Goal: Browse casually

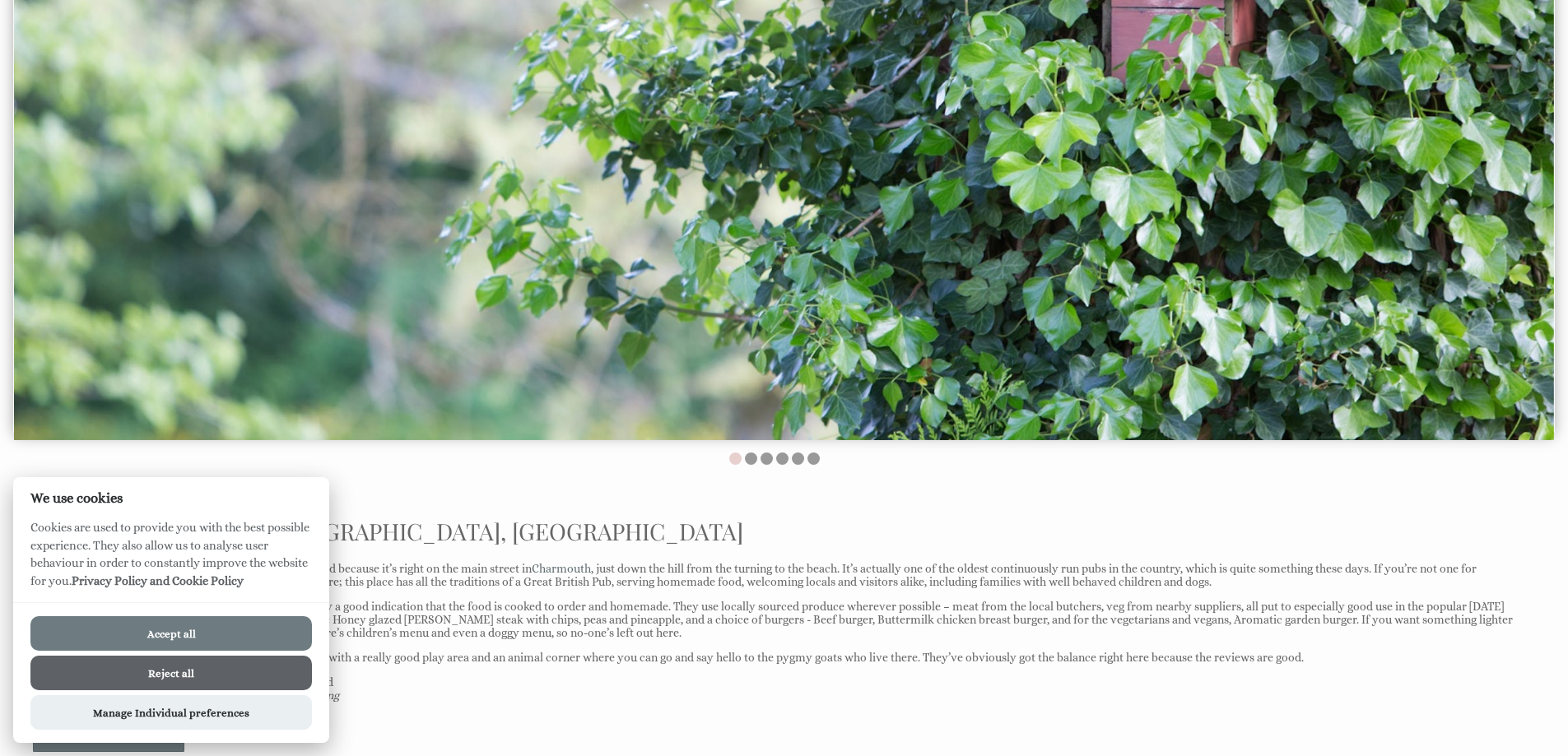
scroll to position [329, 0]
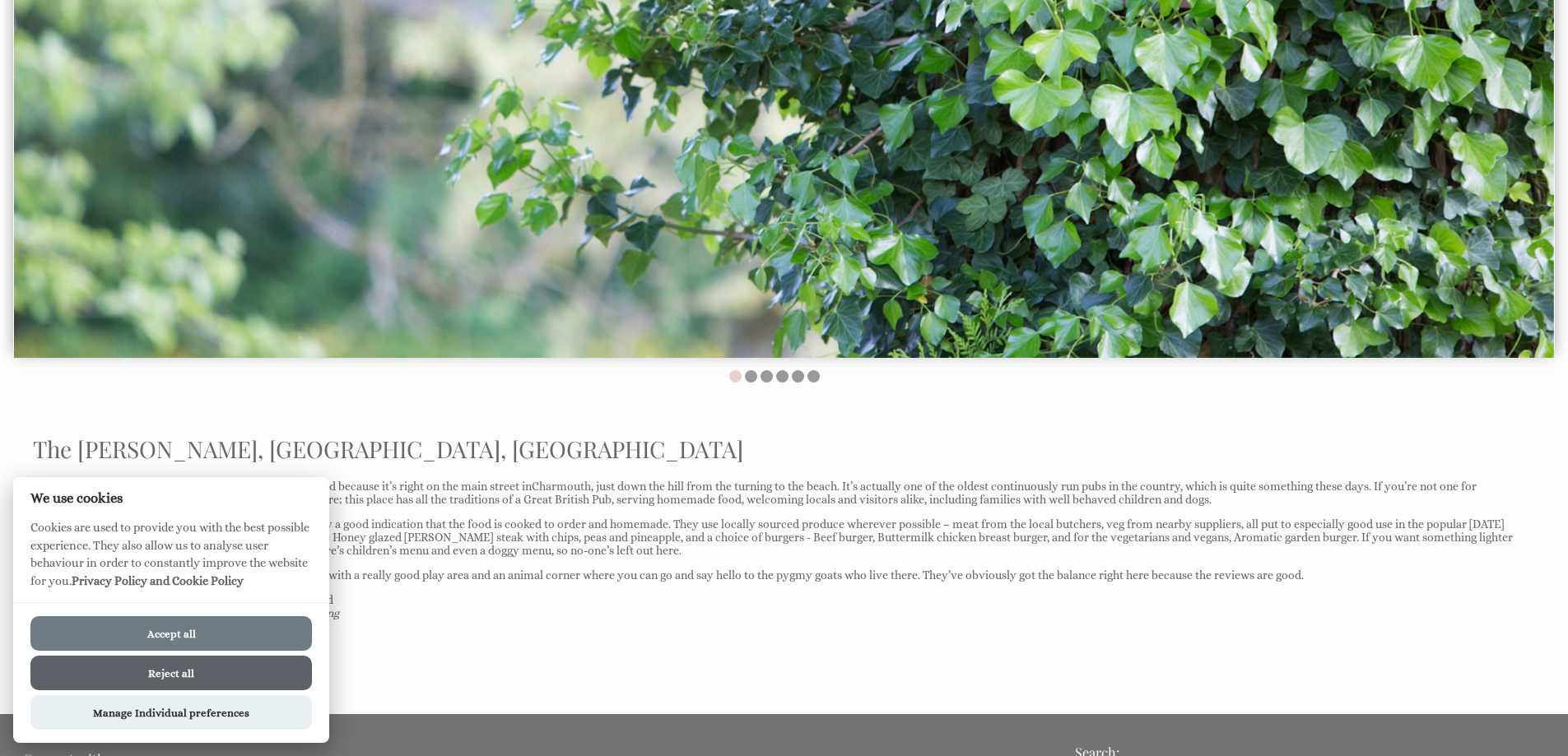
click at [174, 629] on button "Accept all" at bounding box center [170, 634] width 281 height 35
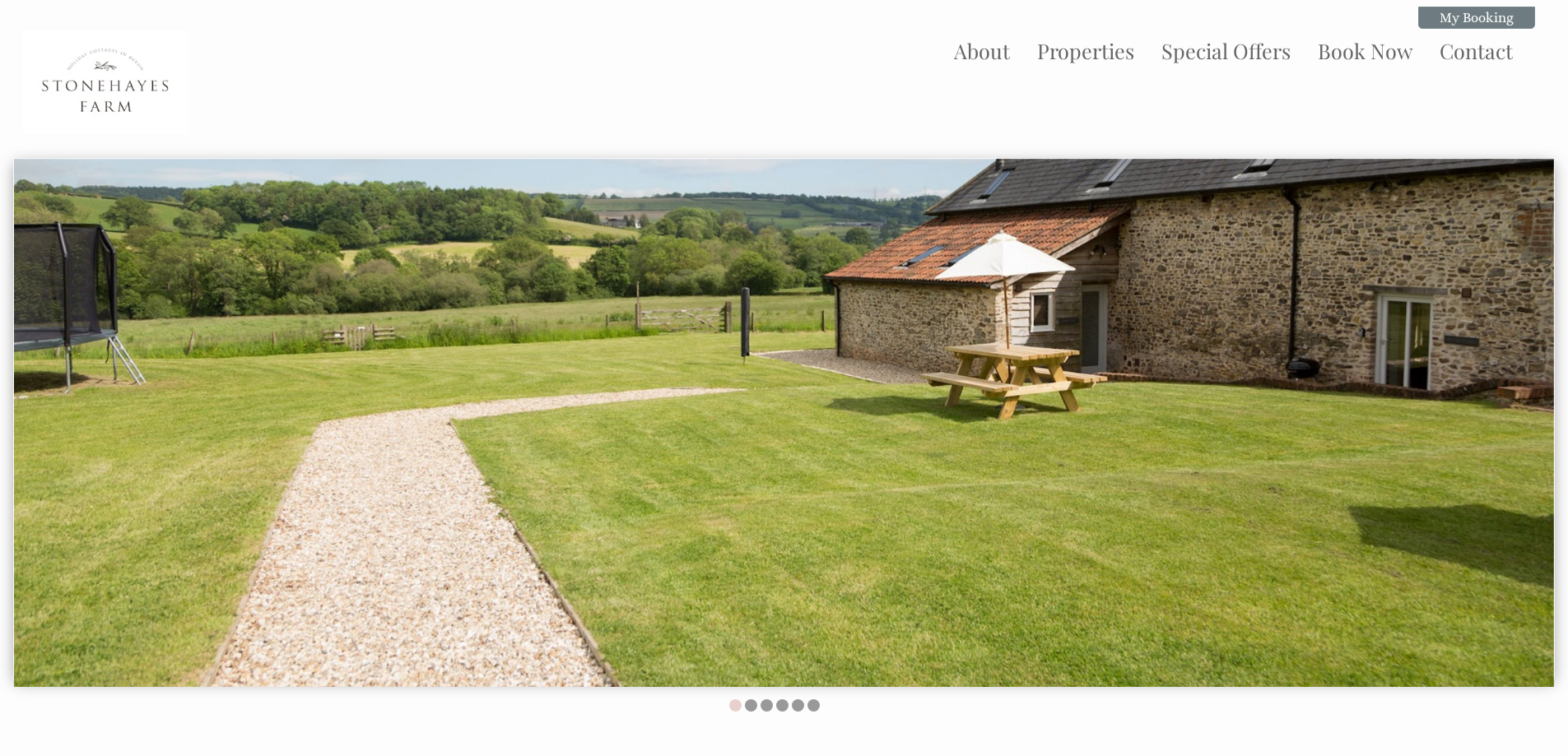
scroll to position [329, 0]
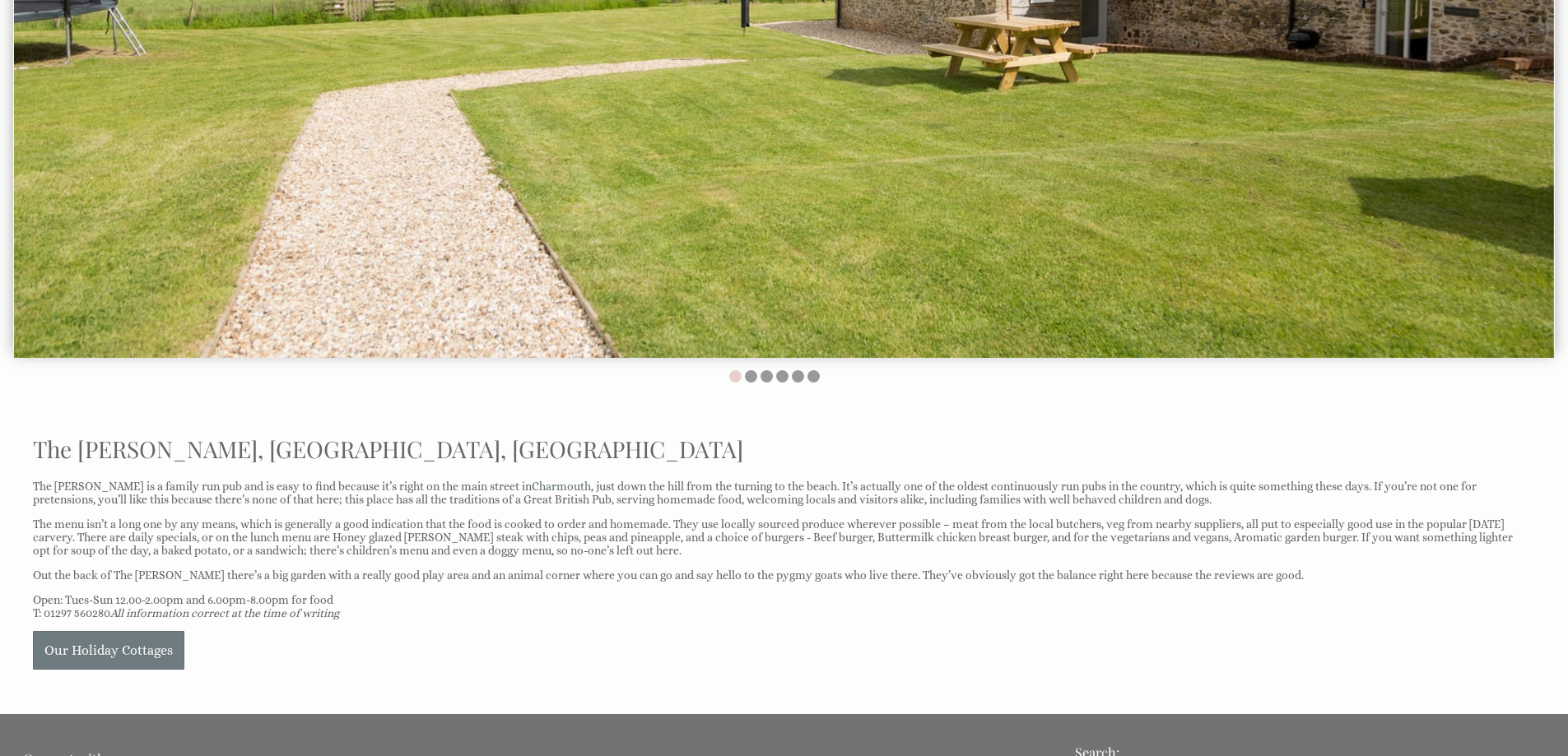
drag, startPoint x: 812, startPoint y: 217, endPoint x: 706, endPoint y: 391, distance: 203.7
click at [706, 391] on div "About Properties Special Offers Book Now Contact My Booking My Booking Guests 1…" at bounding box center [784, 176] width 1568 height 1010
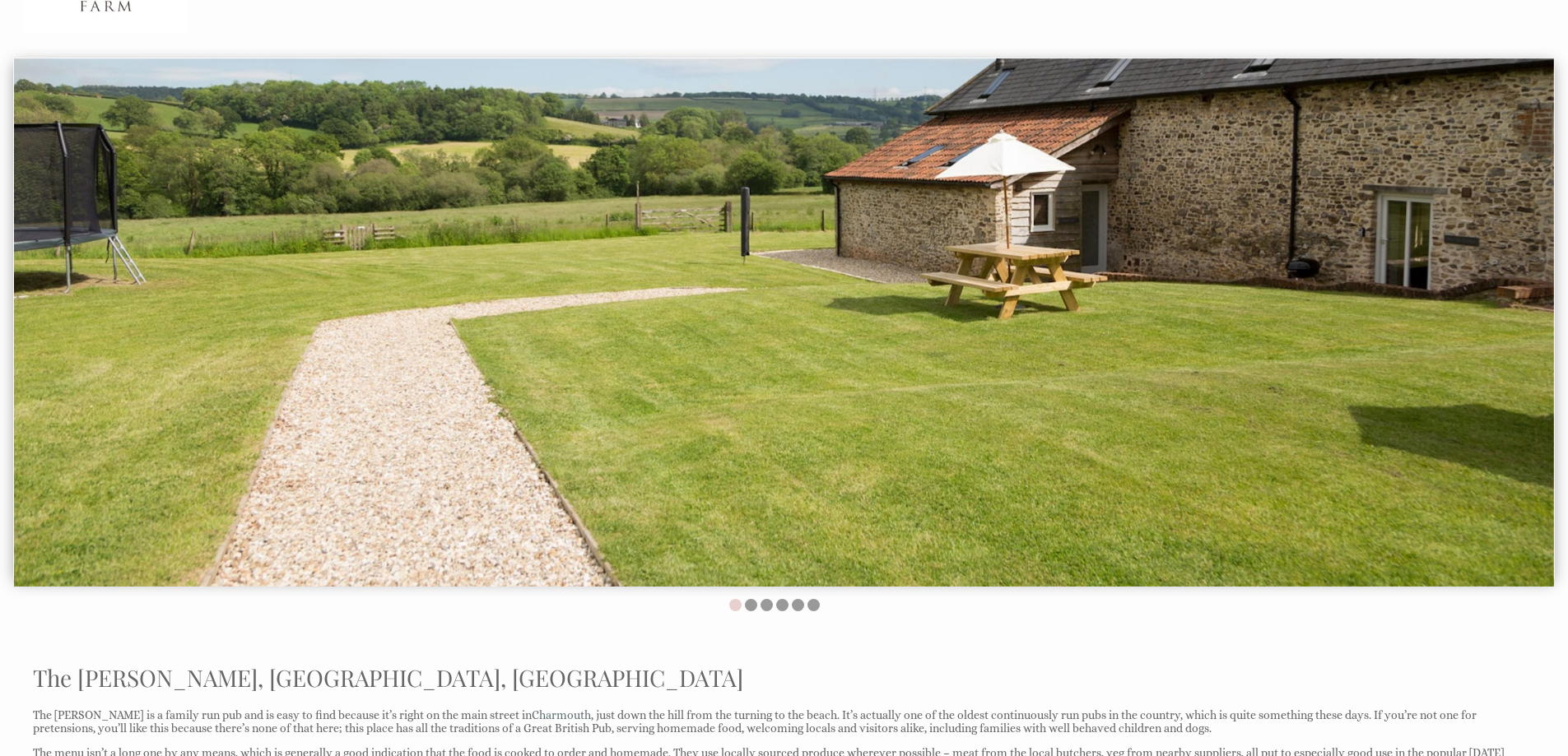
scroll to position [91, 0]
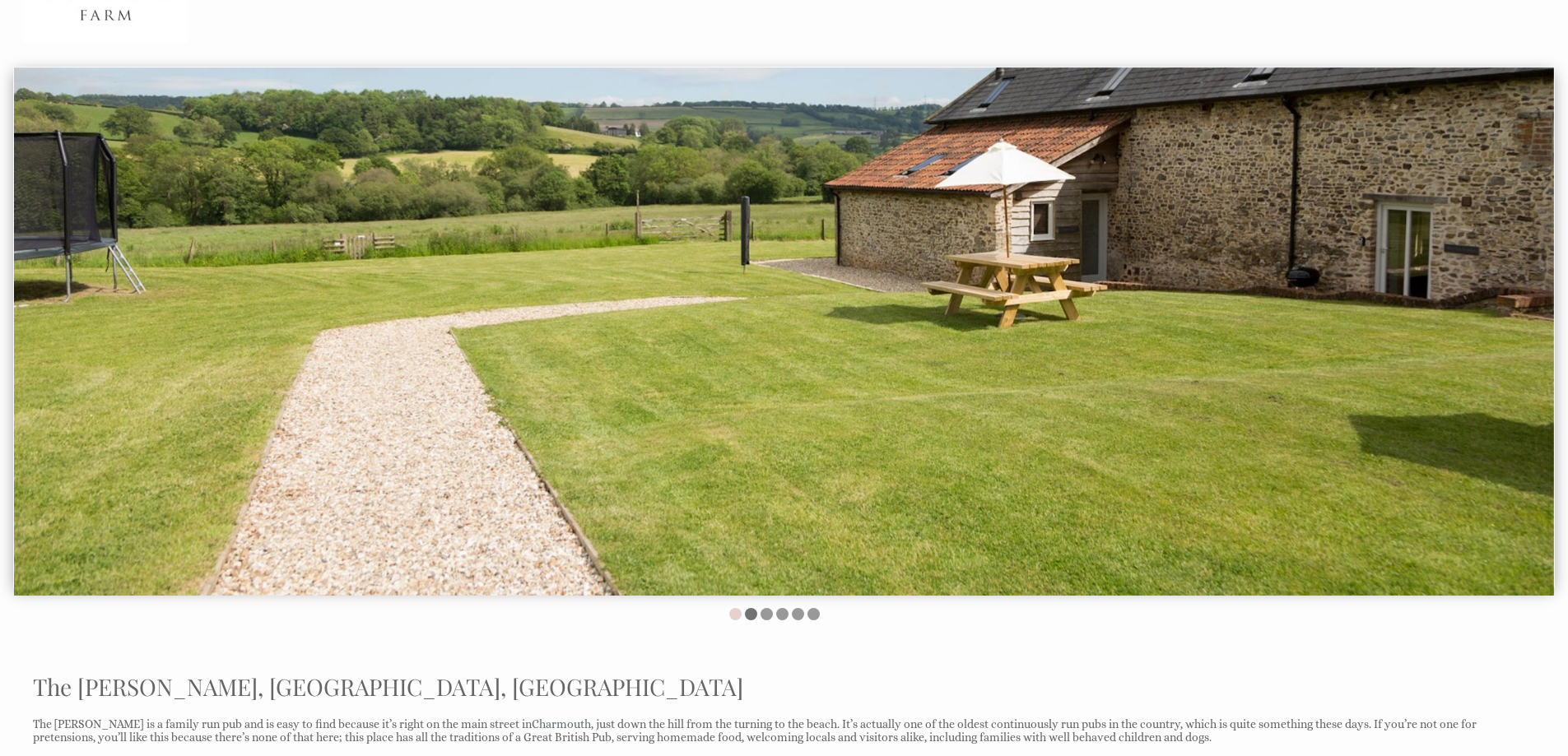
click at [752, 612] on li at bounding box center [751, 614] width 12 height 12
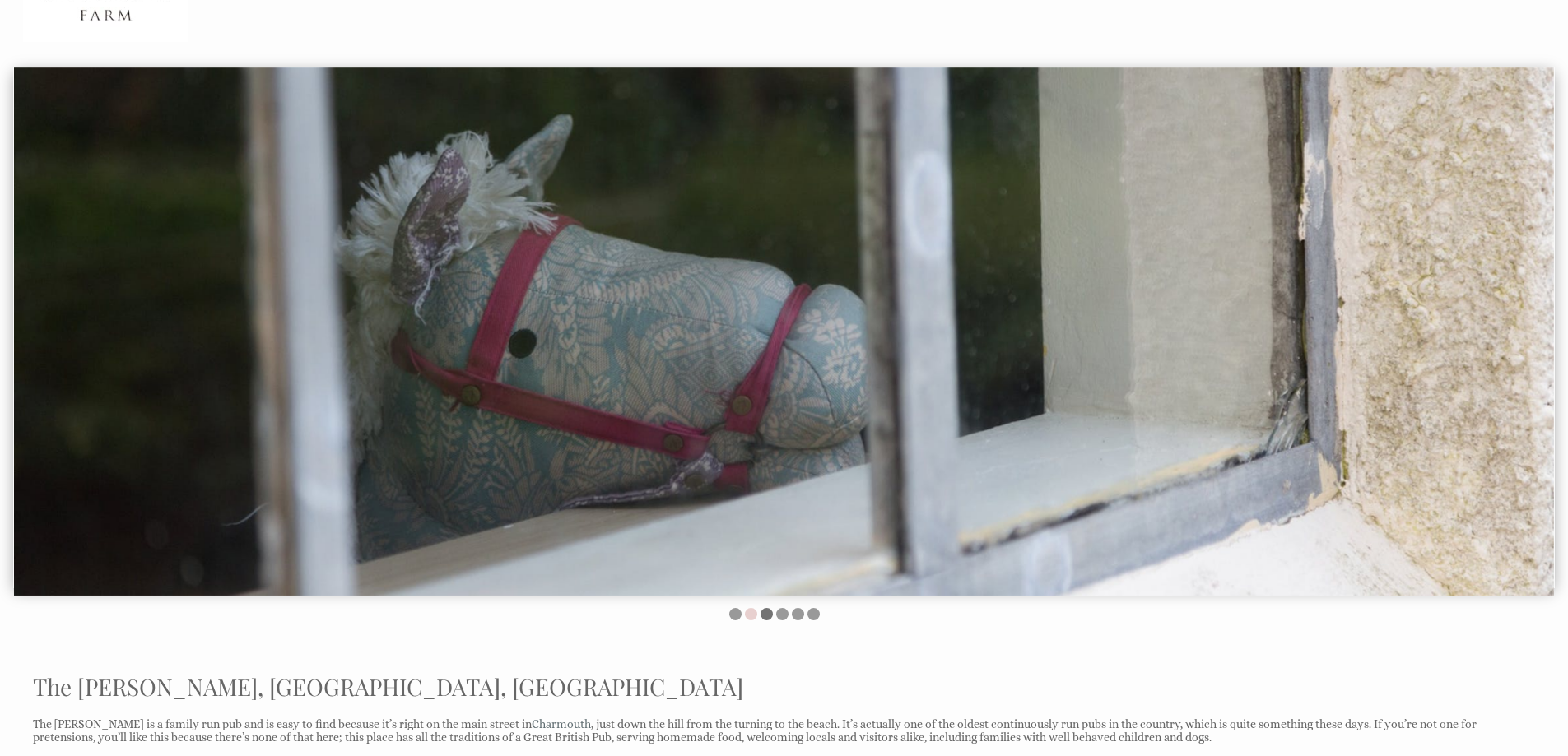
click at [770, 613] on li at bounding box center [767, 614] width 12 height 12
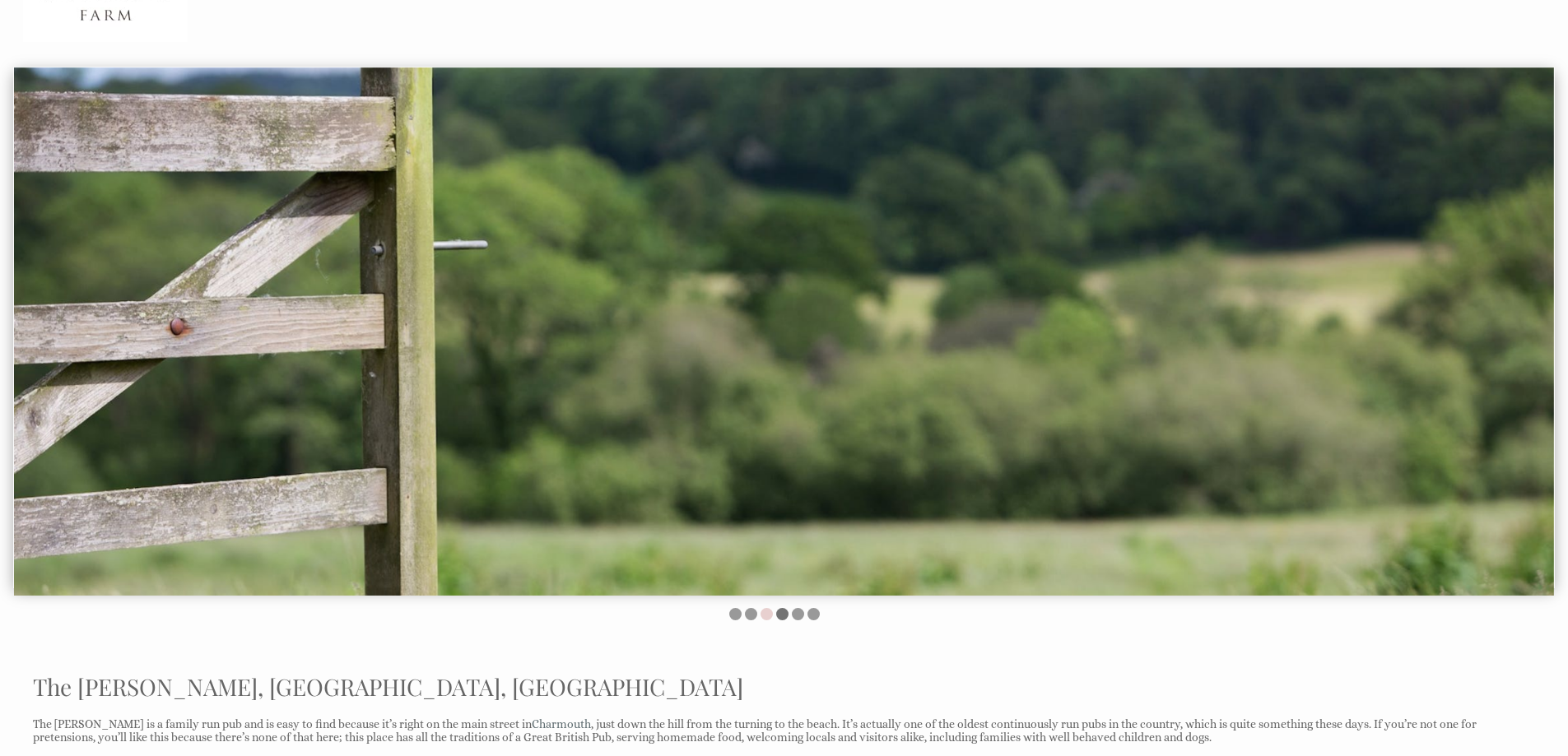
click at [781, 614] on li at bounding box center [783, 614] width 12 height 12
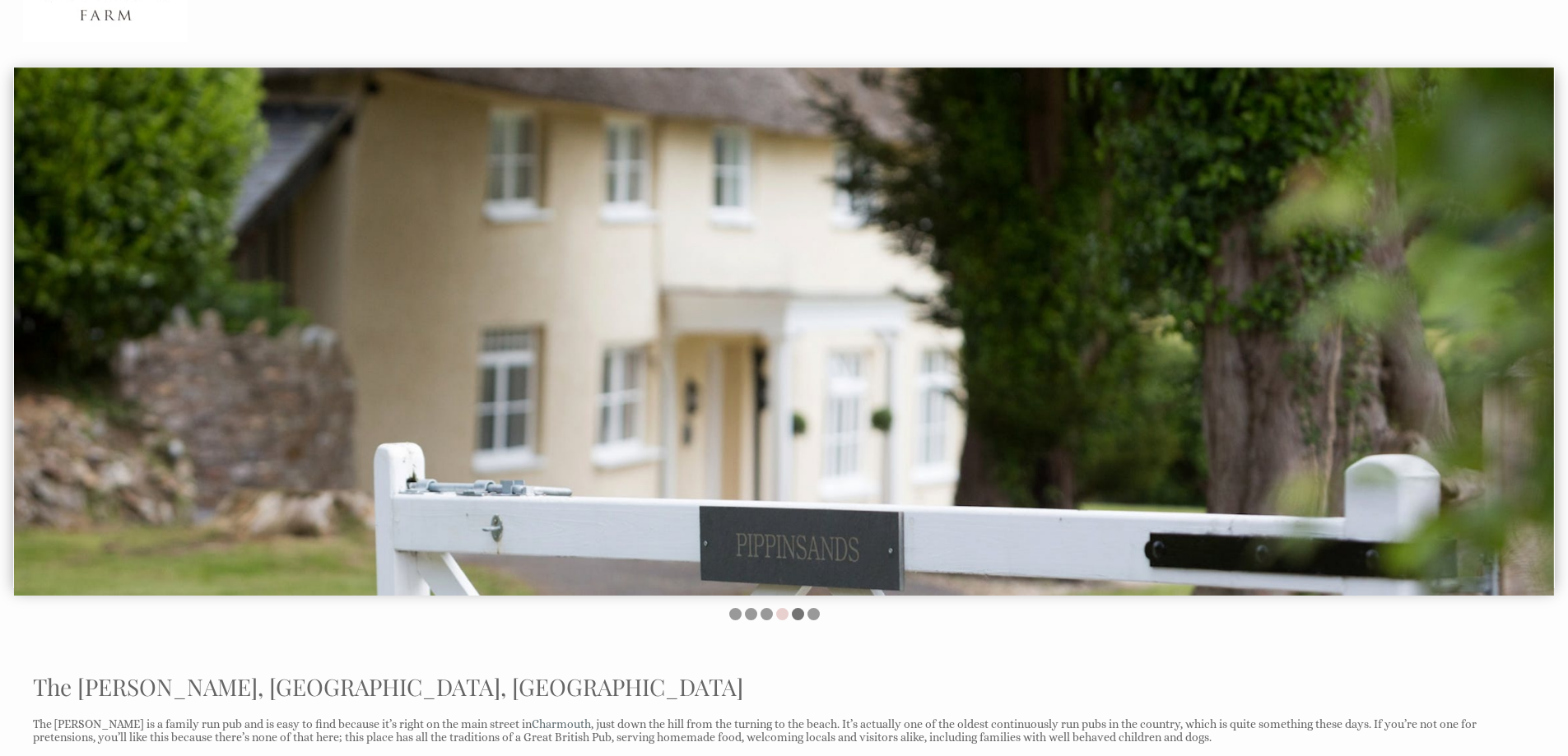
click at [799, 615] on li at bounding box center [798, 614] width 12 height 12
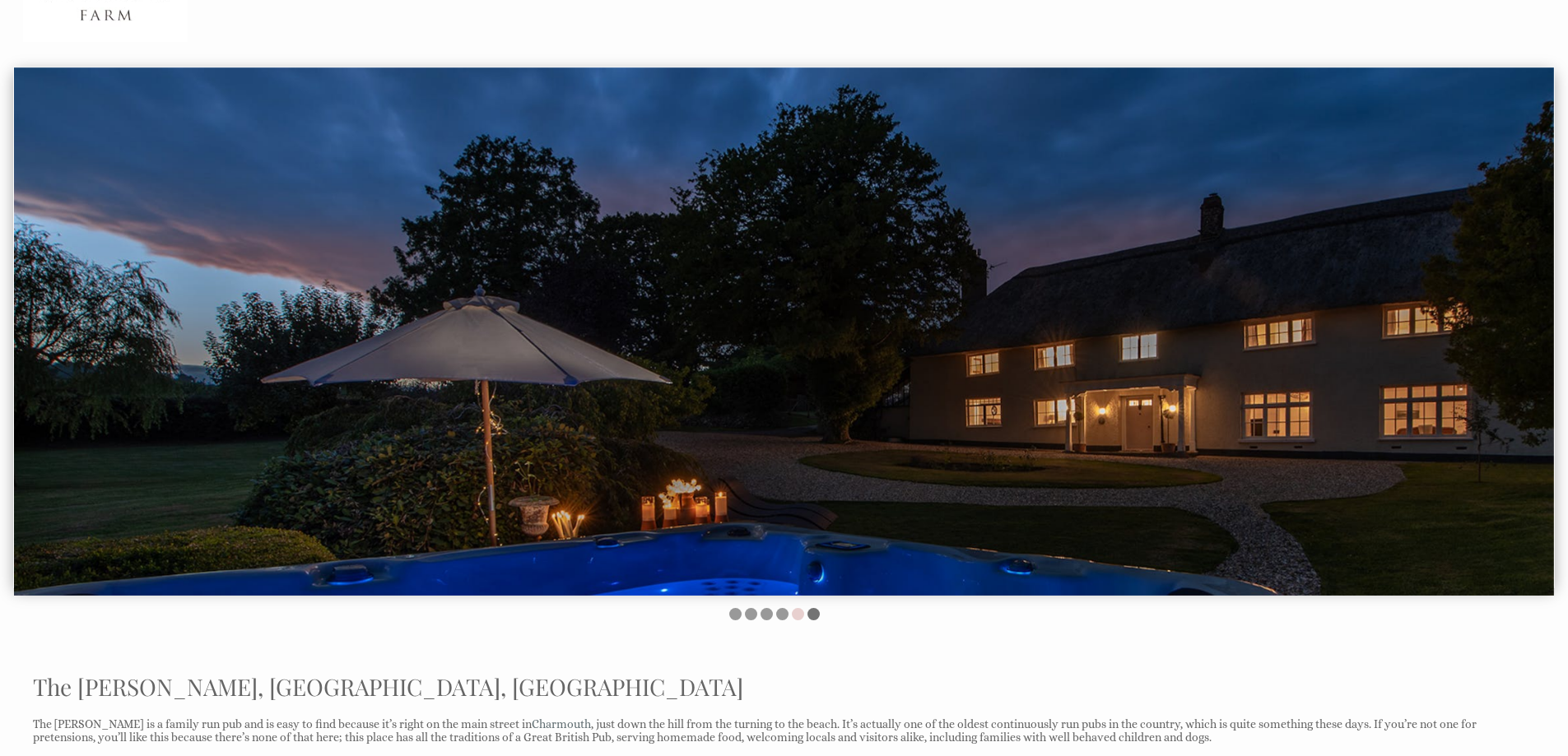
click at [814, 615] on li at bounding box center [814, 614] width 12 height 12
